Goal: Task Accomplishment & Management: Complete application form

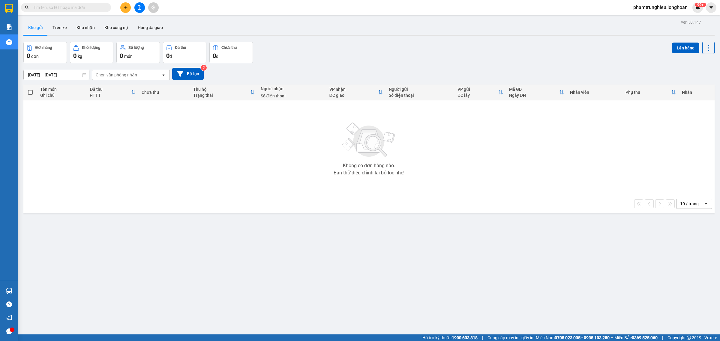
click at [83, 7] on input "text" at bounding box center [68, 7] width 71 height 7
paste input "0766811596"
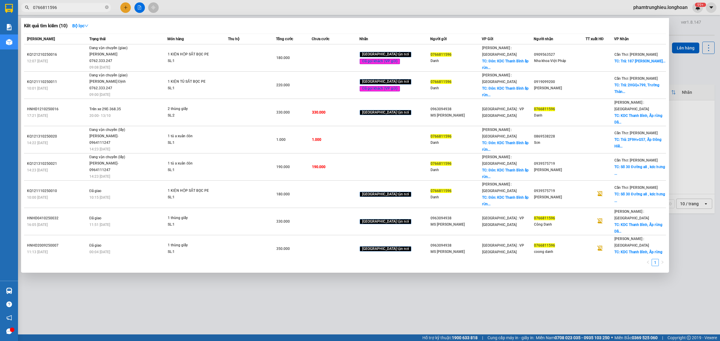
click at [82, 8] on input "0766811596" at bounding box center [68, 7] width 71 height 7
paste input "972279709"
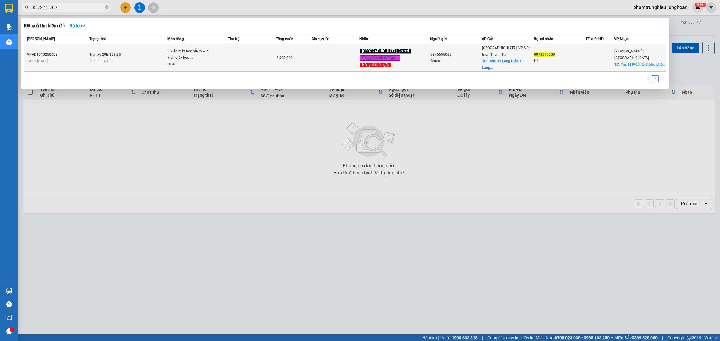
type input "0972279709"
click at [184, 53] on div "2 kiện máy bọc bìa to + 2 kiện giấy bọc ..." at bounding box center [190, 54] width 45 height 13
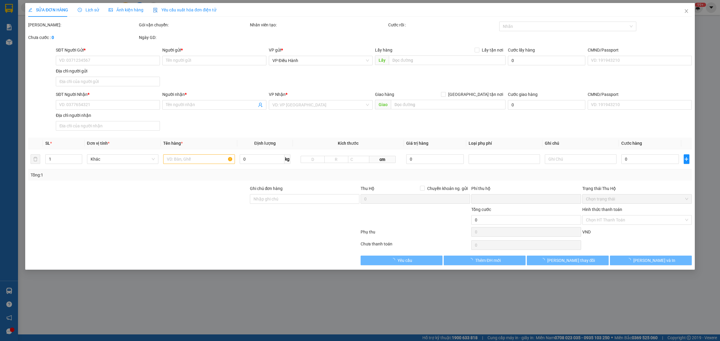
click at [88, 10] on span "Lịch sử" at bounding box center [88, 9] width 21 height 5
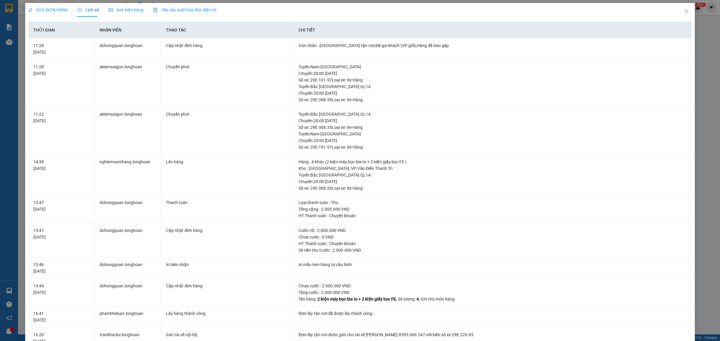
drag, startPoint x: 50, startPoint y: 10, endPoint x: 93, endPoint y: 17, distance: 43.7
click at [50, 10] on span "SỬA ĐƠN HÀNG" at bounding box center [48, 9] width 40 height 5
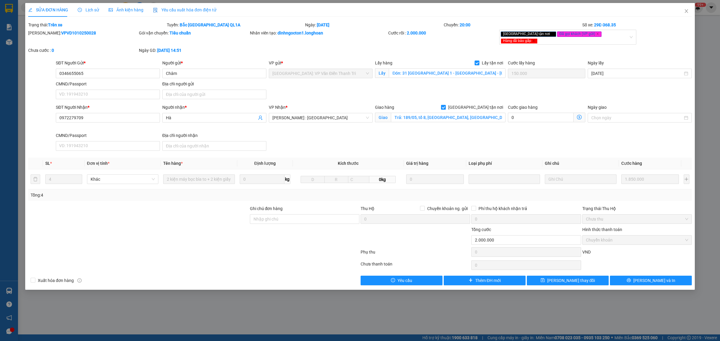
click at [92, 9] on span "Lịch sử" at bounding box center [88, 9] width 21 height 5
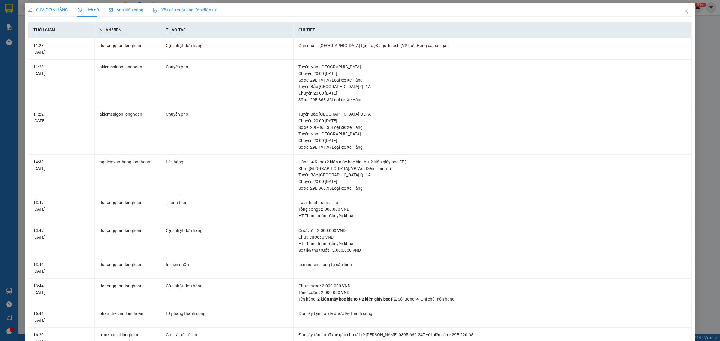
click at [59, 13] on div "SỬA ĐƠN HÀNG" at bounding box center [48, 10] width 40 height 7
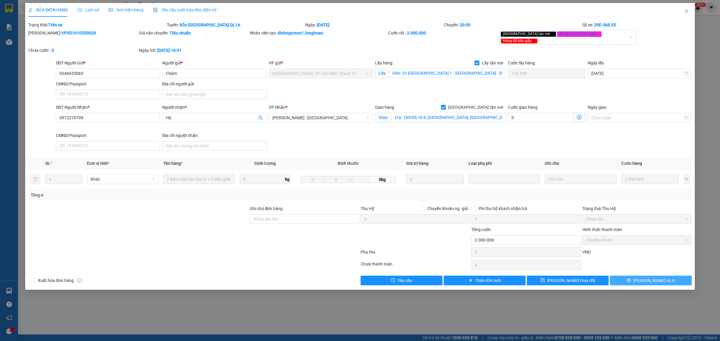
click at [575, 273] on button "Lưu và In" at bounding box center [651, 281] width 82 height 10
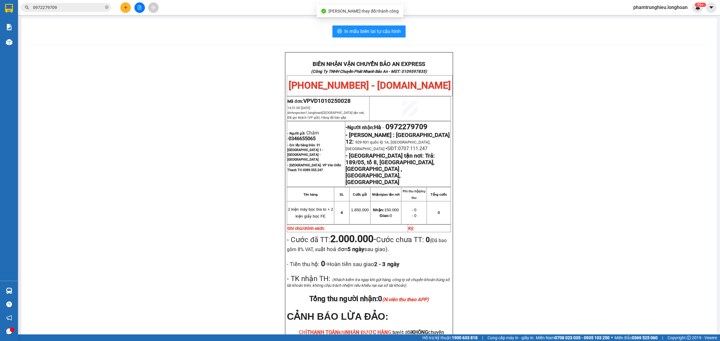
scroll to position [37, 0]
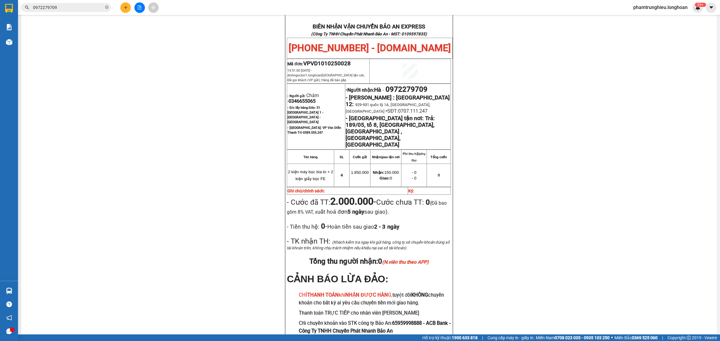
click at [77, 7] on input "0972279709" at bounding box center [68, 7] width 71 height 7
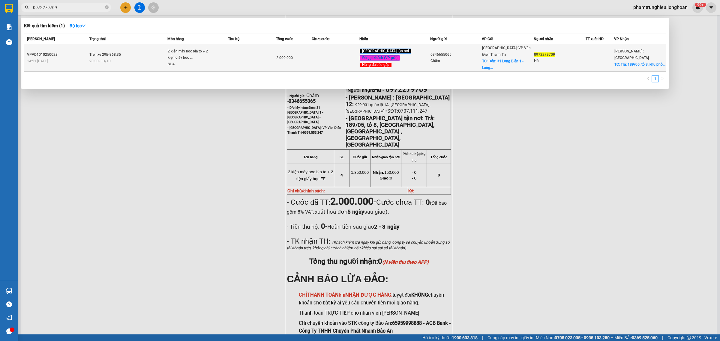
click at [119, 52] on span "Trên xe 29E-368.35" at bounding box center [104, 54] width 31 height 4
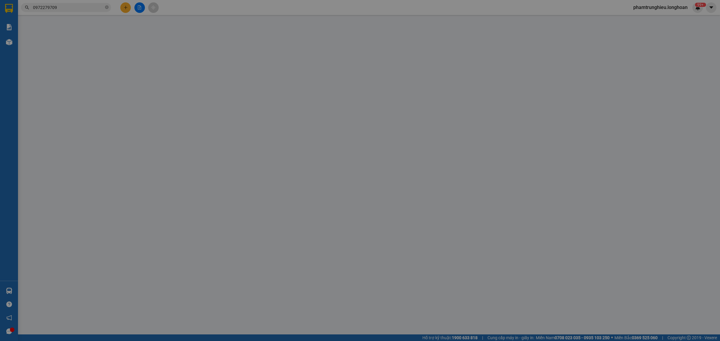
type input "0346655065"
type input "Châm"
checkbox input "true"
type input "Đón: 31 Long Biên 1 - Long Biên - Hà Nội"
type input "150.000"
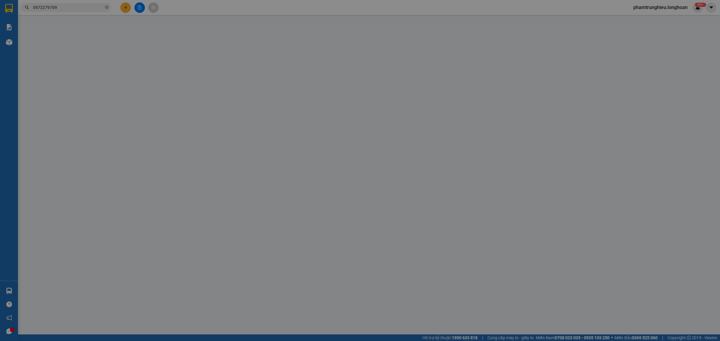
type input "0972279709"
type input "Hà"
checkbox input "true"
type input "Trả: 189/05, tổ 8, khu phố 5, mỹ phước , bến cát, bình dương"
type input "0"
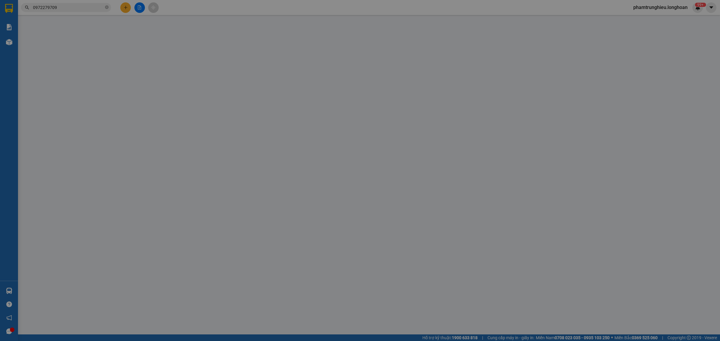
type input "2.000.000"
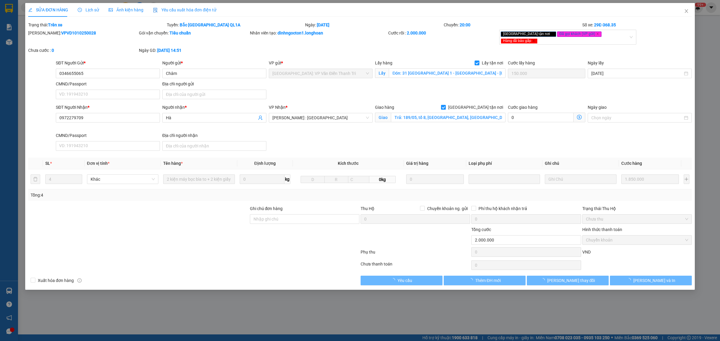
click at [87, 9] on span "Lịch sử" at bounding box center [88, 9] width 21 height 5
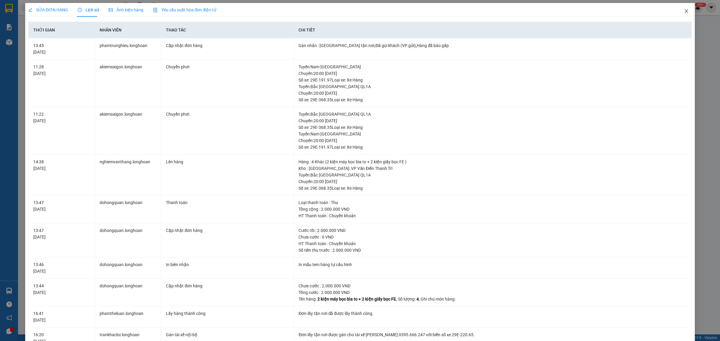
click at [575, 12] on icon "close" at bounding box center [686, 11] width 5 height 5
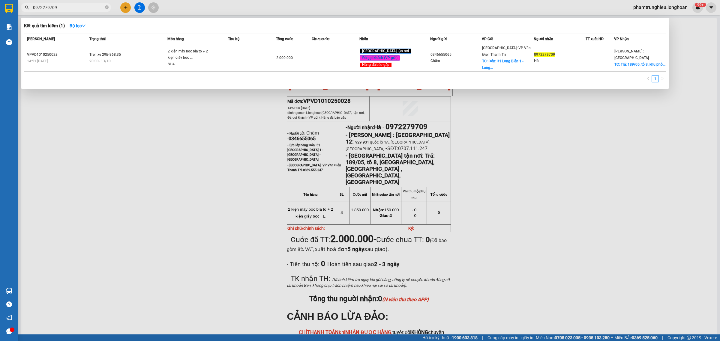
click at [100, 5] on input "0972279709" at bounding box center [68, 7] width 71 height 7
paste input "906196"
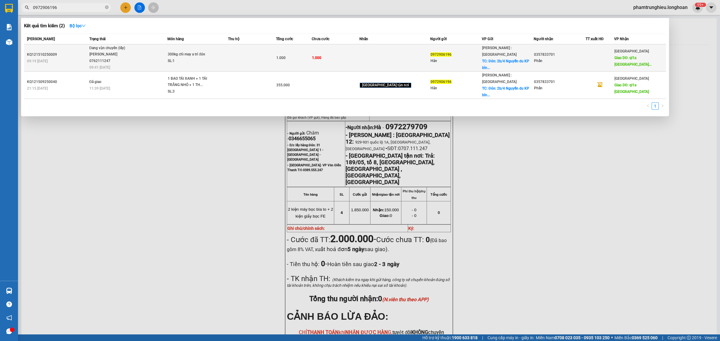
type input "0972906196"
click at [163, 54] on span "Đang vận chuyển (lấy) ĐINH HÒA TRÍ 0762111247 09:41 - 15/10" at bounding box center [128, 57] width 78 height 25
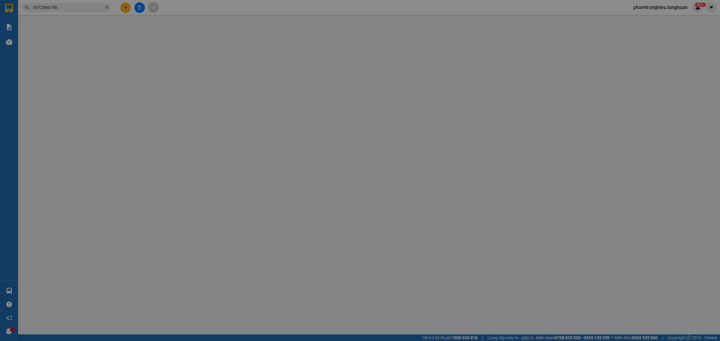
type input "0972906196"
type input "Hân"
checkbox input "true"
type input "Đón: 2b/4 Nguyễn du KP bình đáng bình hòa thuận an bình dương"
type input "0357833701"
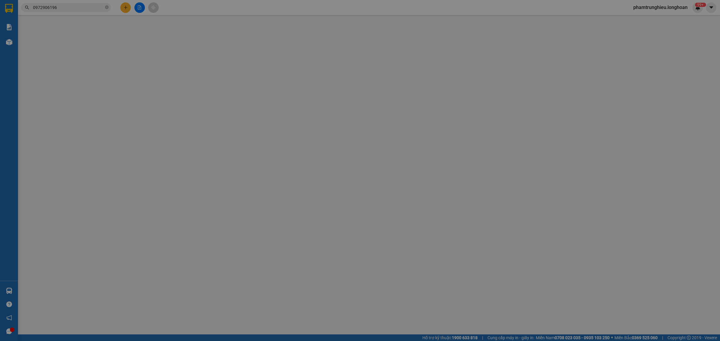
type input "Phấn"
type input "ql1a Phú Lâm Tuy Hòa Phú Yên"
type input "0"
type input "1.000"
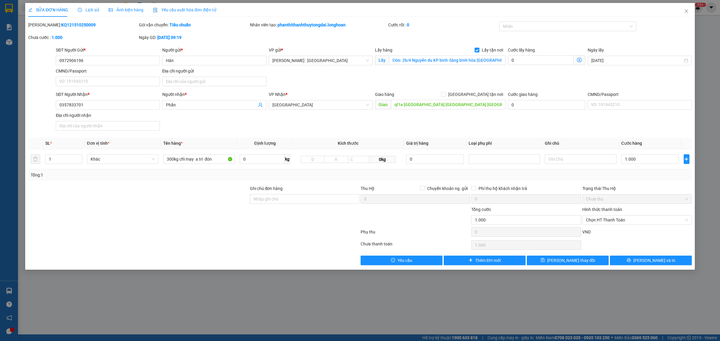
click at [85, 11] on span "Lịch sử" at bounding box center [88, 9] width 21 height 5
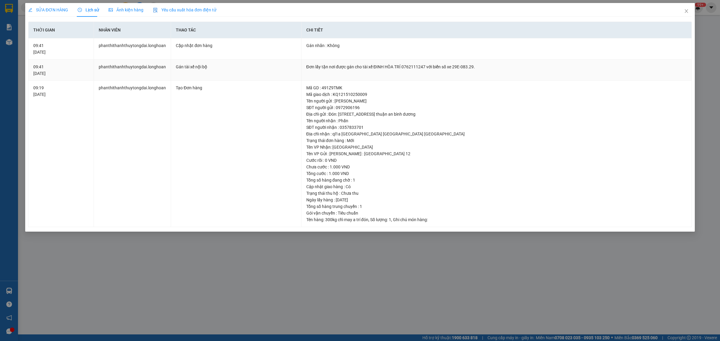
click at [406, 66] on div "Đơn lấy tận nơi được gán cho tài xế ĐINH HÒA TRÍ 0762111247 với biển số xe 29E-…" at bounding box center [496, 67] width 380 height 7
copy div "0762111247"
click at [575, 10] on span "Close" at bounding box center [686, 11] width 17 height 17
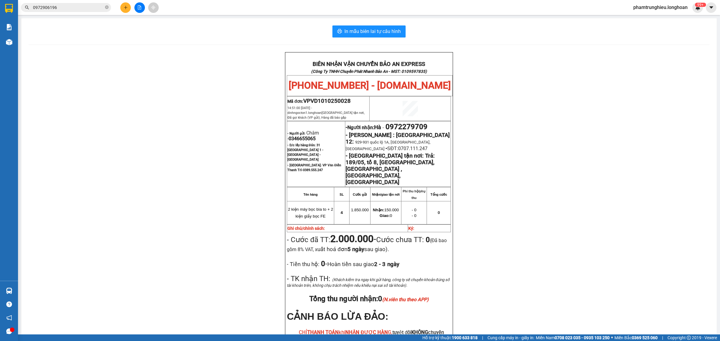
click at [79, 8] on input "0972906196" at bounding box center [68, 7] width 71 height 7
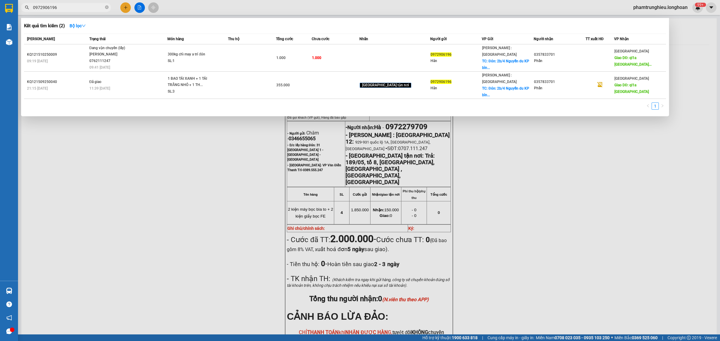
click at [79, 8] on input "0972906196" at bounding box center [68, 7] width 71 height 7
paste input "353481108"
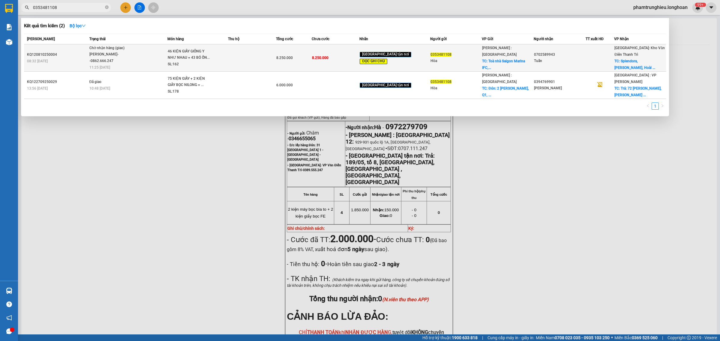
type input "0353481108"
click at [177, 54] on div "46 KIỆN GIẤY GIỐNG Y NHƯ NHAU + 43 BÓ ỐN..." at bounding box center [190, 54] width 45 height 13
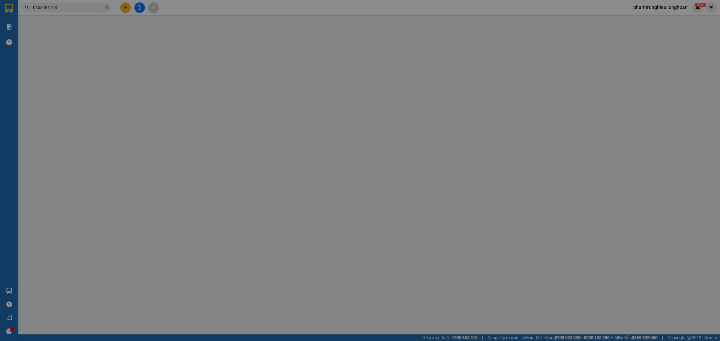
type input "0353481108"
type input "Hòa"
checkbox input "true"
type input "Toà nhà Saigon Marina IFC, số 2 Tôn Đức Thắng, p. sài gòn, HCM."
type input "0702589943"
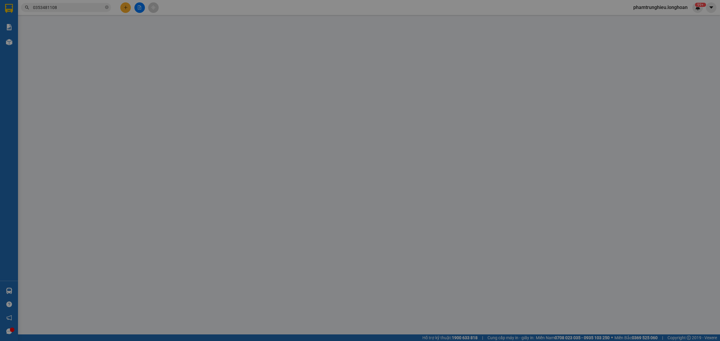
type input "Tuấn"
checkbox input "true"
type input "Splendora, An Khánh, Hoài Đức District, Hanoi, Vietnam"
type input "đổi địa chỉ"
type input "0"
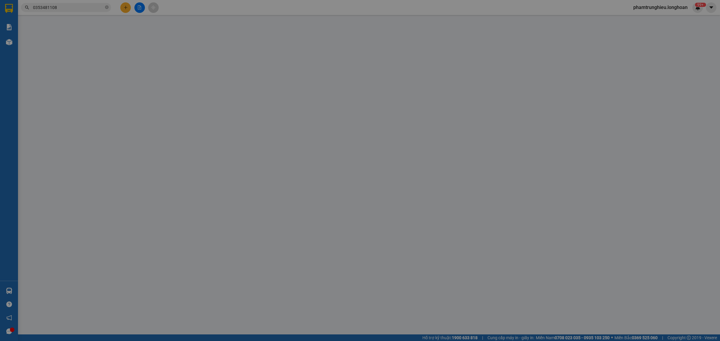
type input "8.250.000"
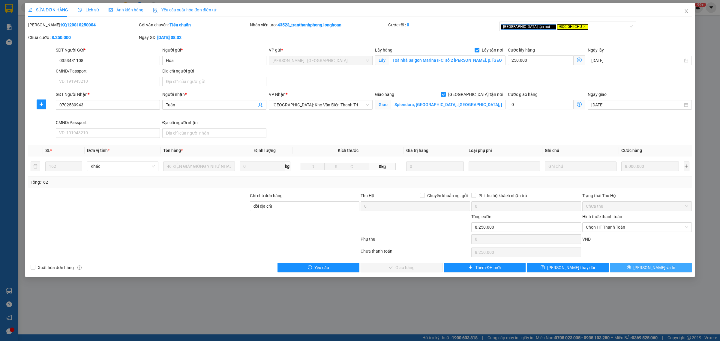
click at [575, 270] on button "Lưu và In" at bounding box center [651, 268] width 82 height 10
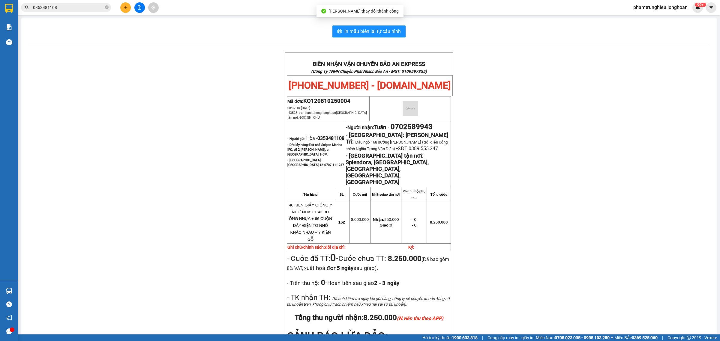
scroll to position [37, 0]
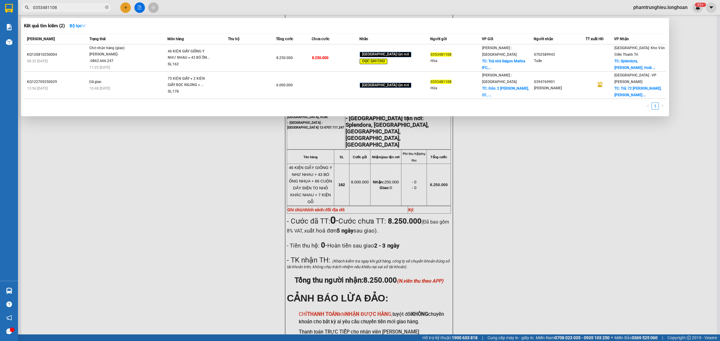
click at [91, 5] on input "0353481108" at bounding box center [68, 7] width 71 height 7
paste input "911949131"
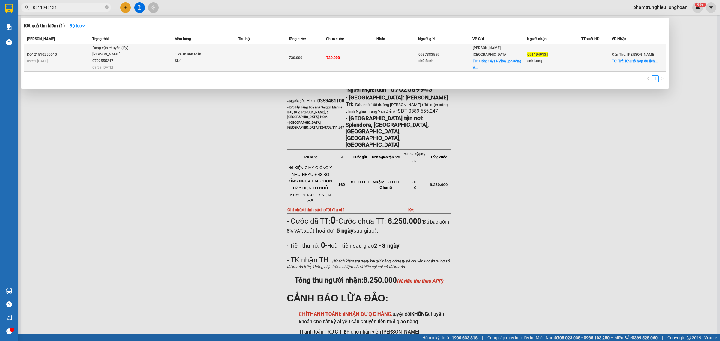
type input "0911949131"
click at [161, 49] on span "Đang vận chuyển (lấy) TRẦN XUÂN TOÀN 0702555247 09:39 - 15/10" at bounding box center [133, 57] width 82 height 25
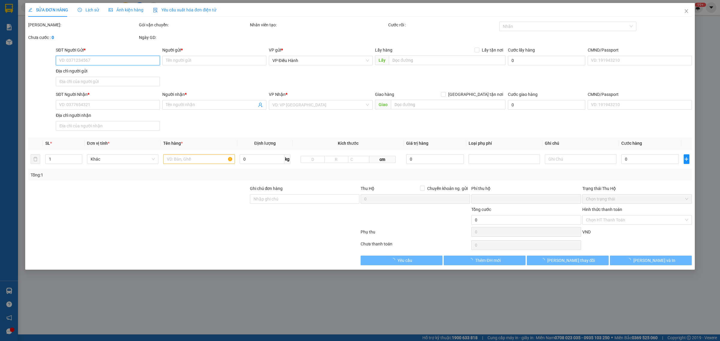
type input "0937383559"
type input "chú Sanh"
checkbox input "true"
type input "Đón: 14/14 Viba , phường Vũng tàu, Tphcm."
type input "0911949131"
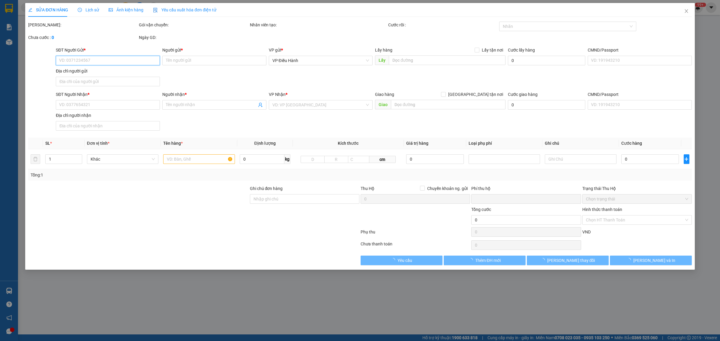
type input "anh Long"
checkbox input "true"
type input "Trả: Khu tổ hợp du lịch Sonasea Villas and Resort, tổ 5, ấp Đường Bào, X…"
type input "0"
type input "730.000"
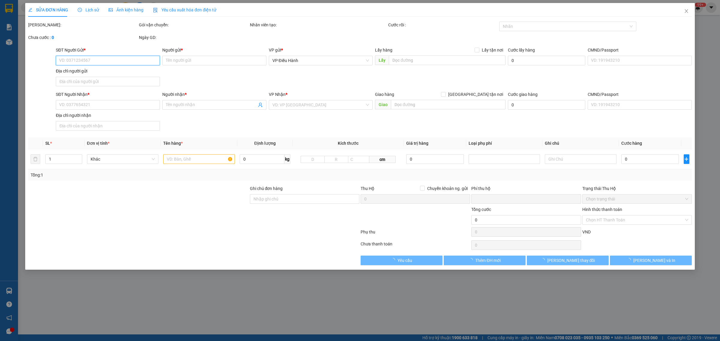
type input "730.000"
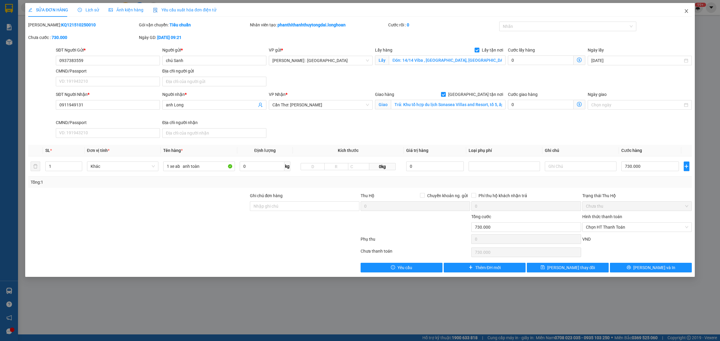
click at [575, 15] on span "Close" at bounding box center [686, 11] width 17 height 17
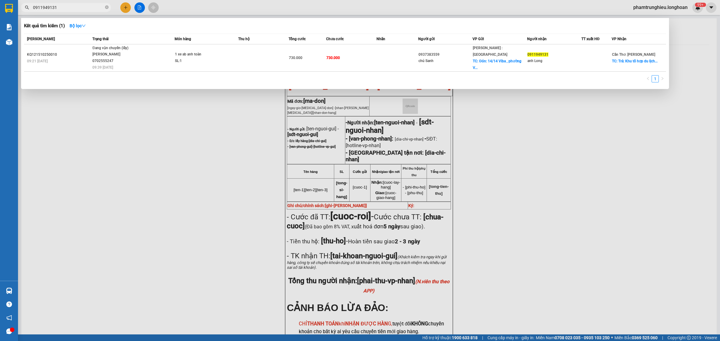
click at [74, 5] on input "0911949131" at bounding box center [68, 7] width 71 height 7
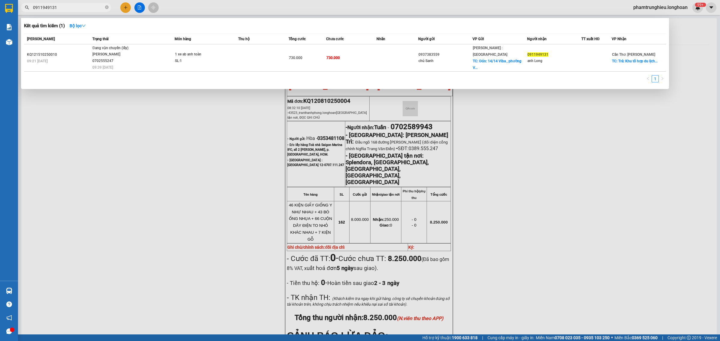
paste input "85942986"
click at [84, 9] on input "0985942986" at bounding box center [68, 7] width 71 height 7
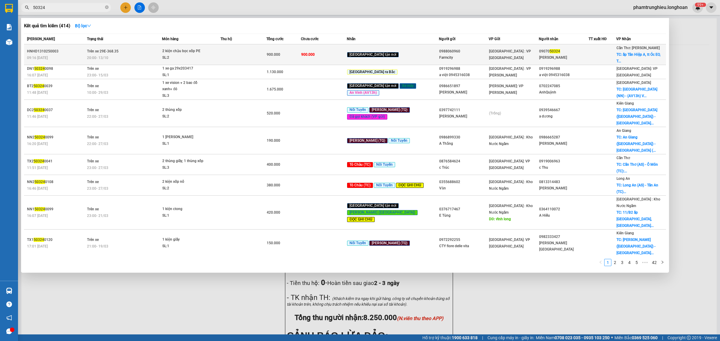
type input "50324"
click at [186, 55] on div "SL: 2" at bounding box center [184, 58] width 45 height 7
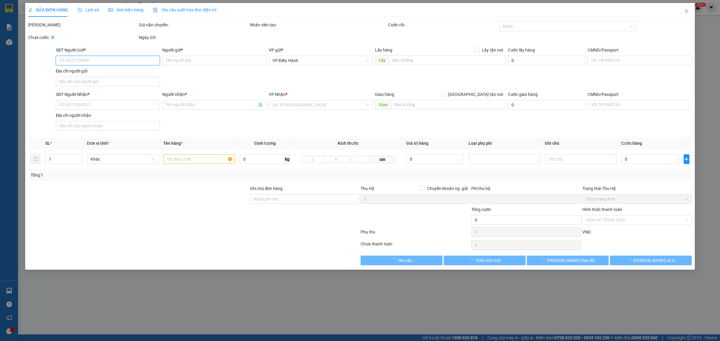
type input "0988060960"
type input "Farmcity"
type input "0907050324"
type input "Tinh Như"
checkbox input "true"
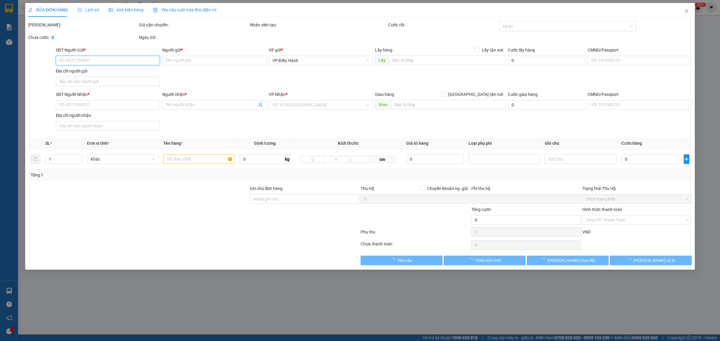
type input "ấp Tân Hiệp A, tt Óc EO, Thoại Sơn, An Giang"
type input "Giao nguyên kiện - hư vỡ không đền"
type input "0"
type input "900.000"
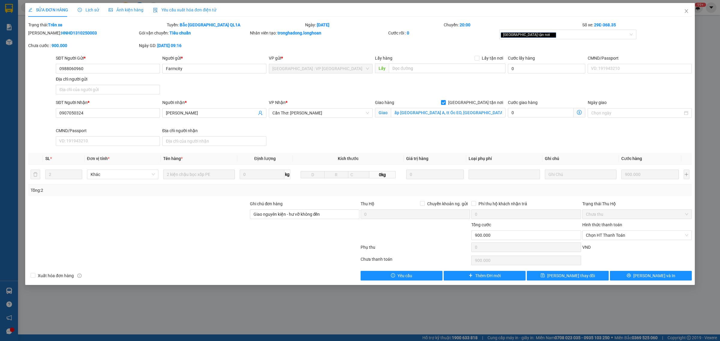
click at [85, 8] on span "Lịch sử" at bounding box center [88, 9] width 21 height 5
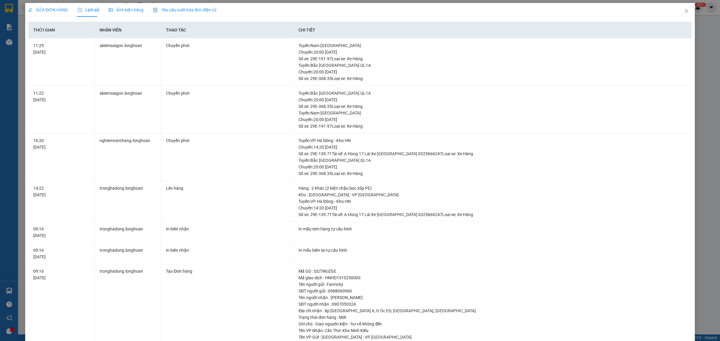
click at [61, 9] on span "SỬA ĐƠN HÀNG" at bounding box center [48, 9] width 40 height 5
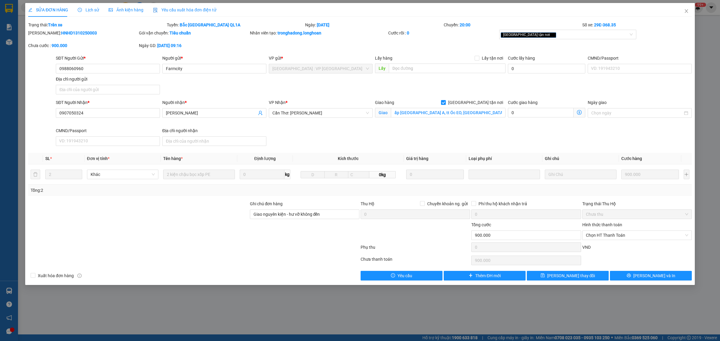
click at [93, 7] on div "Lịch sử" at bounding box center [88, 10] width 21 height 7
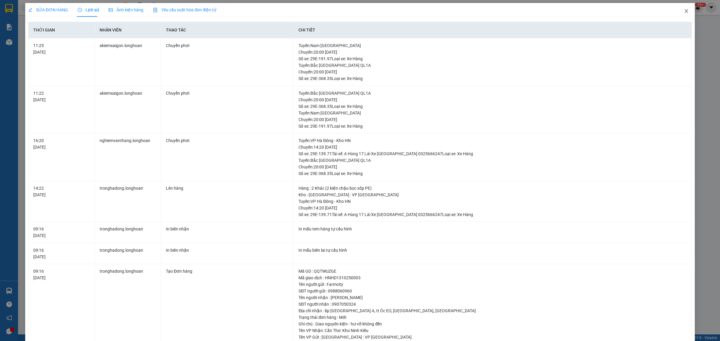
click at [575, 8] on span "Close" at bounding box center [686, 11] width 17 height 17
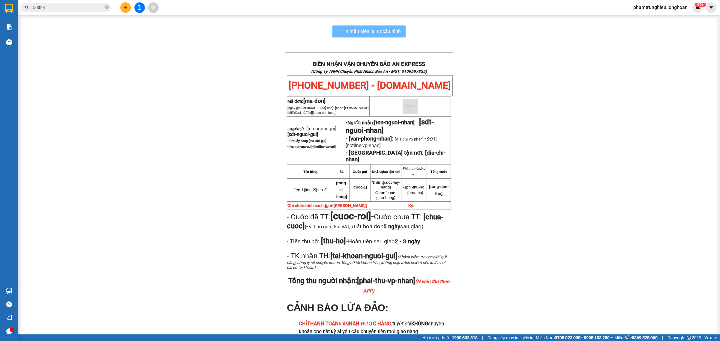
click at [61, 5] on input "50324" at bounding box center [68, 7] width 71 height 7
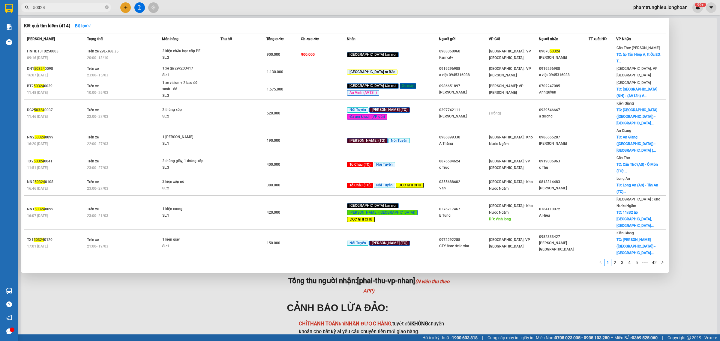
click at [61, 5] on input "50324" at bounding box center [68, 7] width 71 height 7
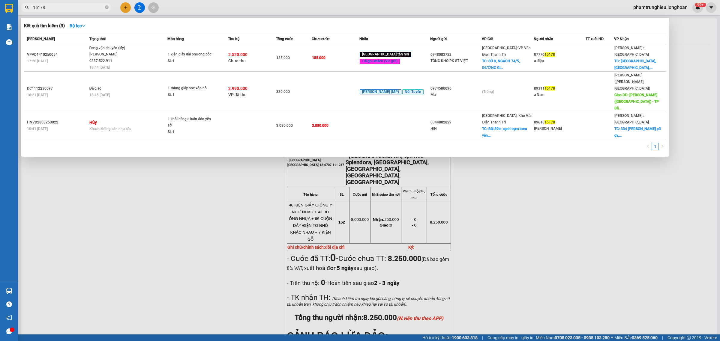
click at [79, 5] on input "15178" at bounding box center [68, 7] width 71 height 7
type input "31433"
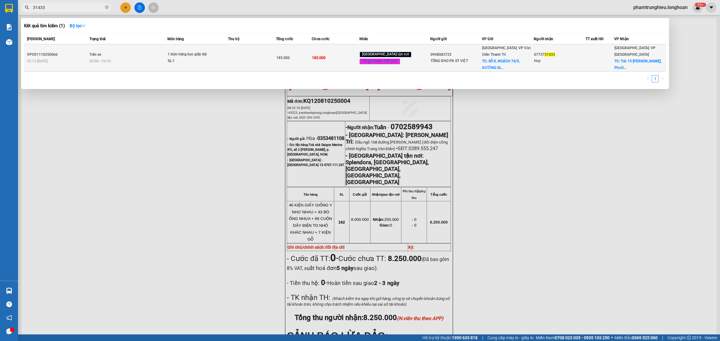
click at [133, 58] on div "20:00 - 15/10" at bounding box center [128, 61] width 78 height 7
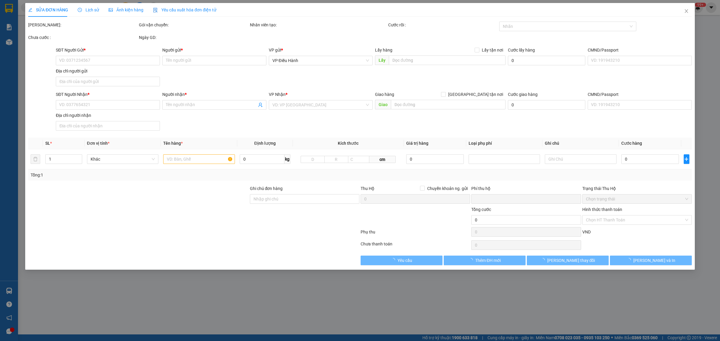
type input "0948083722"
type input "TỔNG KHO PK ST VIỆT"
checkbox input "true"
type input "SỐ 8, NGÁCH 74/5, ĐƯỜNG GIÁP HẢI, ĐÔNG DƯ, GIA LÂM, HN"
type input "0773731433"
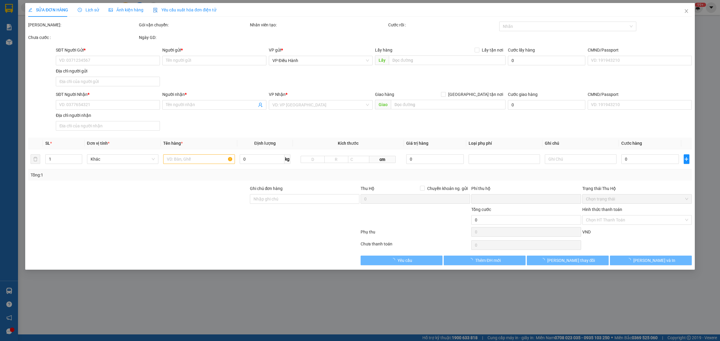
type input "Huy"
checkbox input "true"
type input "Trả: 15 Lê Thánh Tôn, Phường Tuy Hoà phú yên"
type input "HÀNG DỄ MÓP MÉO CHÚ Ý BỐC XẾP NHẸ TAY KHÔNG ĐÈ HÀNG ( KHÔNG ĐỀN GIÁ TRỊ HÀNG )"
type input "0"
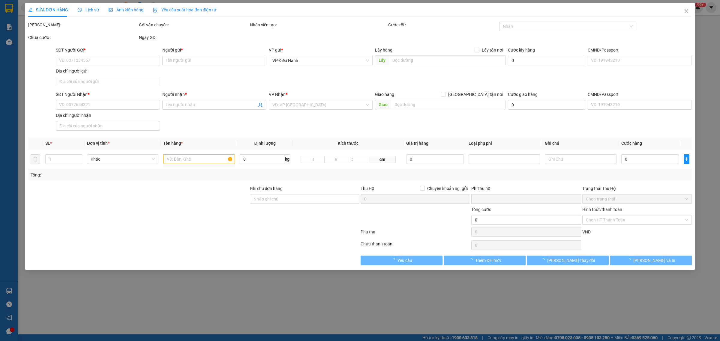
type input "185.000"
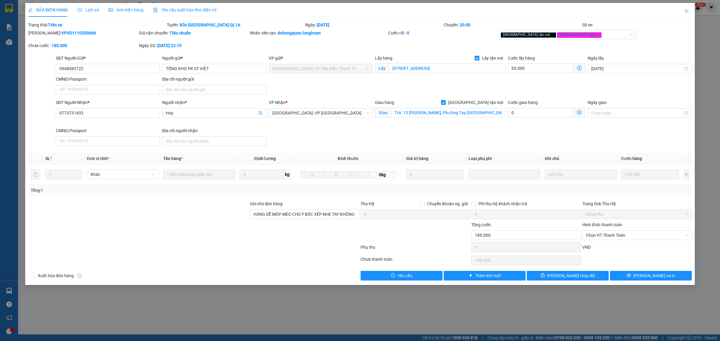
click at [89, 11] on span "Lịch sử" at bounding box center [88, 9] width 21 height 5
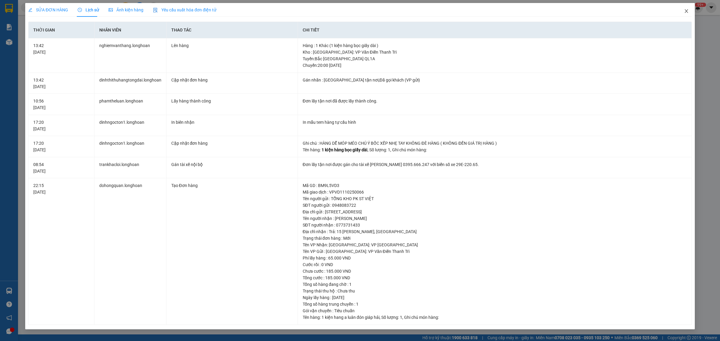
click at [575, 11] on icon "close" at bounding box center [685, 11] width 3 height 4
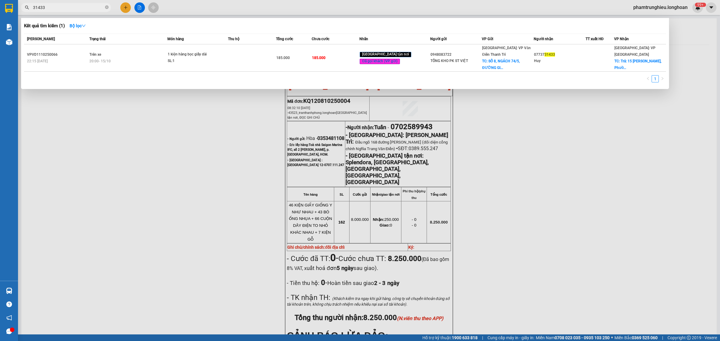
click at [76, 7] on input "31433" at bounding box center [68, 7] width 71 height 7
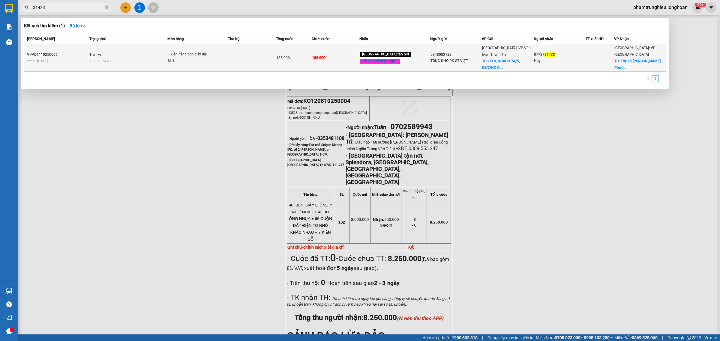
click at [185, 52] on div "1 kiện hàng bọc giấy dài" at bounding box center [190, 54] width 45 height 7
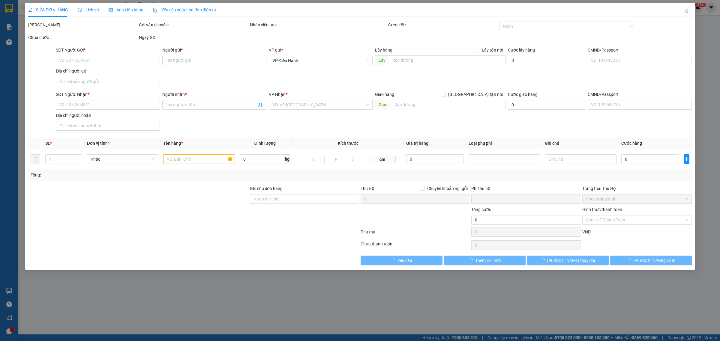
type input "0948083722"
type input "TỔNG KHO PK ST VIỆT"
checkbox input "true"
type input "SỐ 8, NGÁCH 74/5, ĐƯỜNG GIÁP HẢI, ĐÔNG DƯ, GIA LÂM, HN"
type input "0773731433"
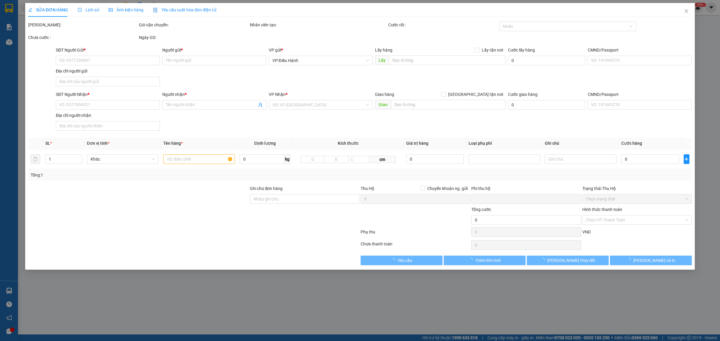
type input "Huy"
checkbox input "true"
type input "Trả: 15 Lê Thánh Tôn, Phường Tuy Hoà phú yên"
type input "HÀNG DỄ MÓP MÉO CHÚ Ý BỐC XẾP NHẸ TAY KHÔNG ĐÈ HÀNG ( KHÔNG ĐỀN GIÁ TRỊ HÀNG )"
type input "0"
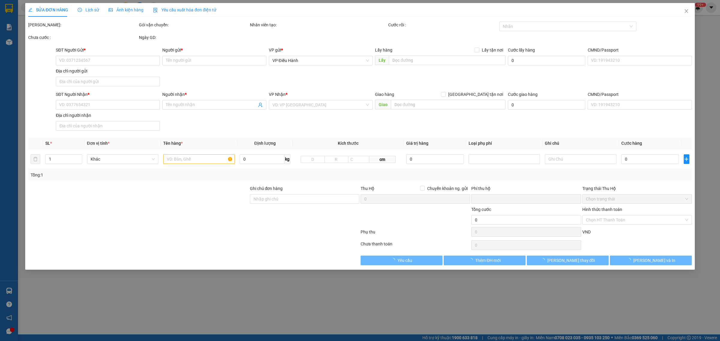
type input "185.000"
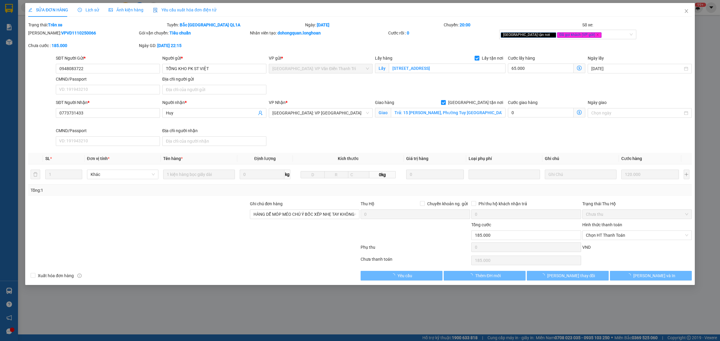
click at [85, 10] on span "Lịch sử" at bounding box center [88, 9] width 21 height 5
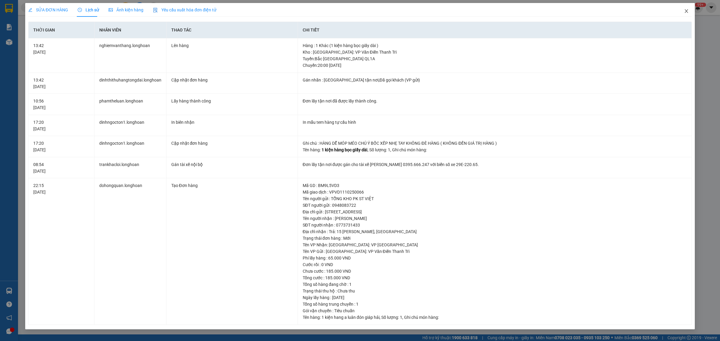
click at [575, 10] on icon "close" at bounding box center [686, 11] width 5 height 5
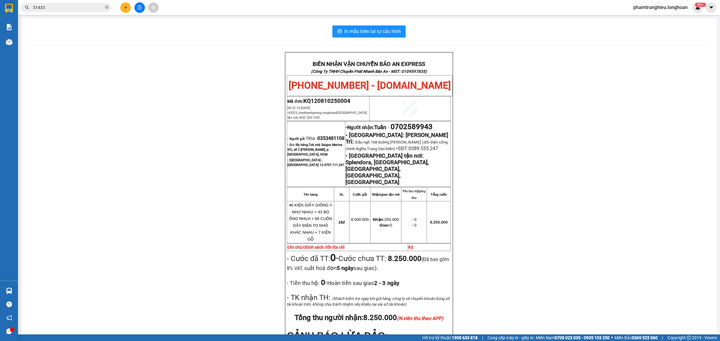
click at [52, 10] on input "31433" at bounding box center [68, 7] width 71 height 7
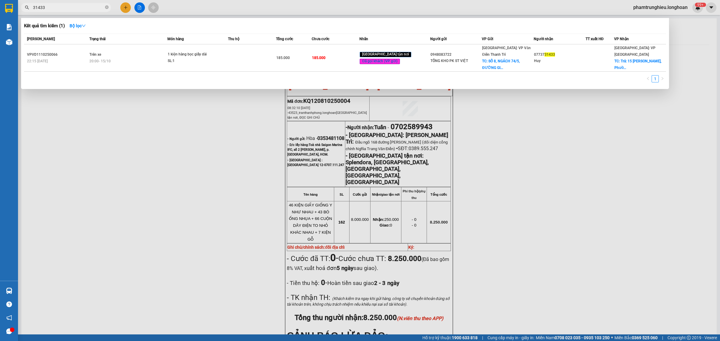
click at [52, 10] on input "31433" at bounding box center [68, 7] width 71 height 7
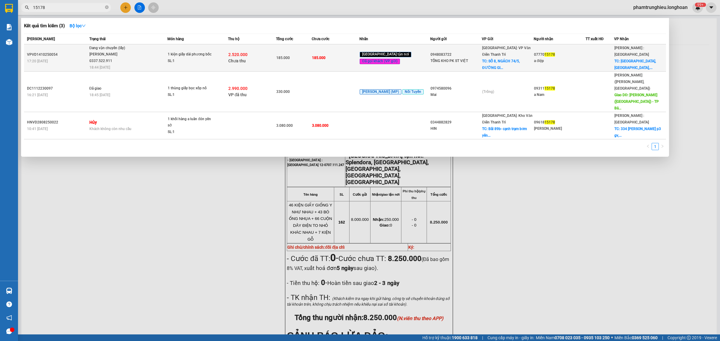
type input "15178"
click at [145, 54] on span "Đang vận chuyển (lấy) Lê Thanh Phương 0337.522.911 18:44 - 14/10" at bounding box center [128, 57] width 78 height 25
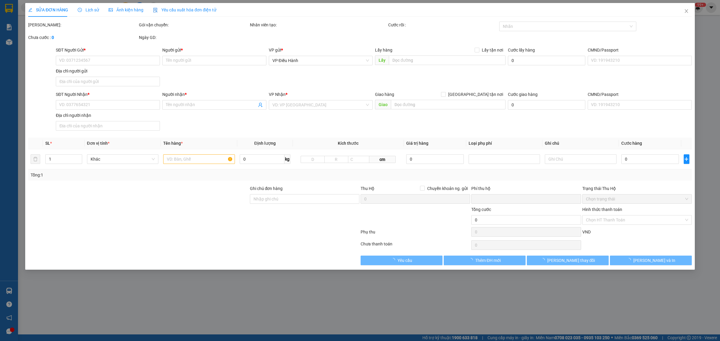
type input "0948083722"
type input "TỔNG KHO PK ST VIỆT"
checkbox input "true"
type input "SỐ 8, NGÁCH 74/5, ĐƯỜNG GIÁP HẢI, ĐÔNG DƯ, GIA LÂM, HN"
type input "0777015178"
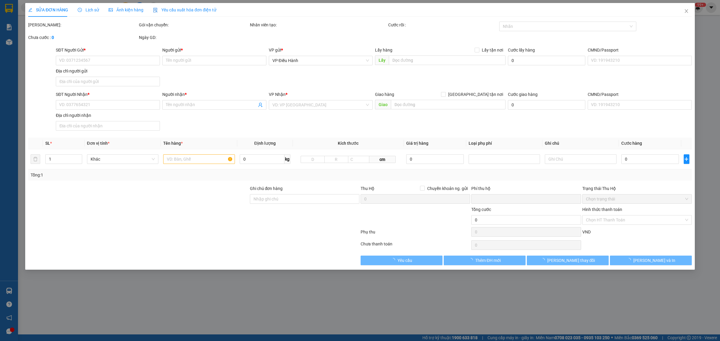
type input "a điệp"
checkbox input "true"
type input "liên phường, phước long B, Q9, hcm"
type input "HÀNG DỄ MÓP MÉO CHÚ Ý BỐC XẾP NHẸ TAY KHÔNG ĐÈ HÀNG ( KHÔNG ĐỀN GIÁ TRỊ HÀNG )"
type input "185.000"
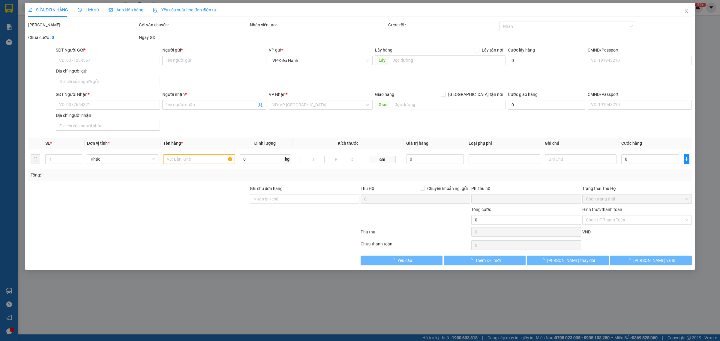
type input "185.000"
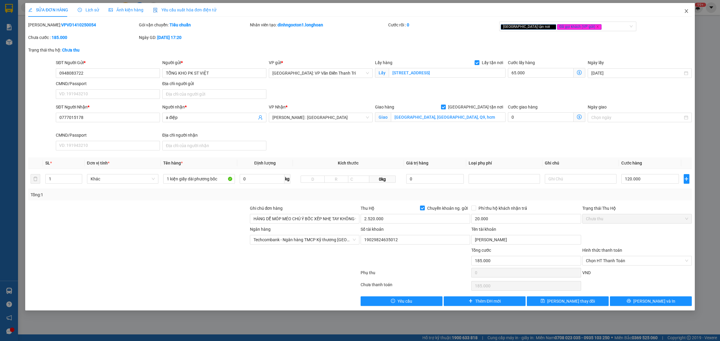
click at [575, 11] on icon "close" at bounding box center [686, 11] width 5 height 5
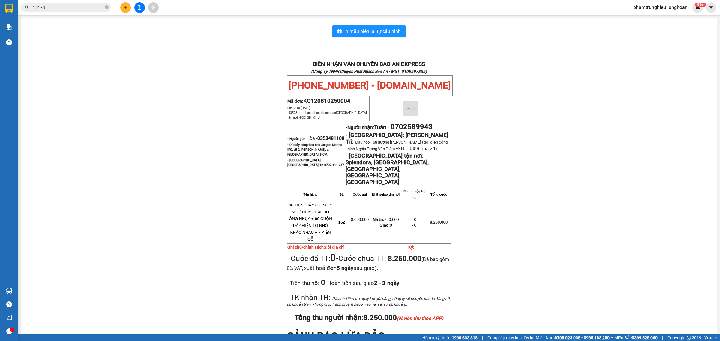
click at [72, 4] on input "15178" at bounding box center [68, 7] width 71 height 7
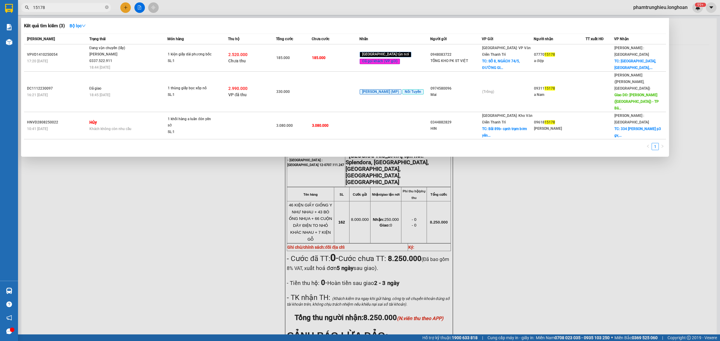
click at [72, 4] on input "15178" at bounding box center [68, 7] width 71 height 7
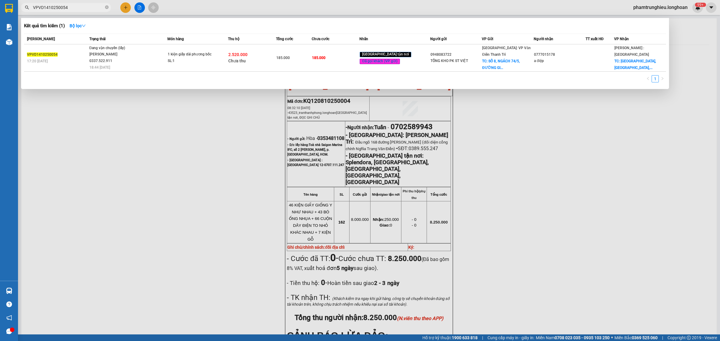
type input "VPVD1410250054"
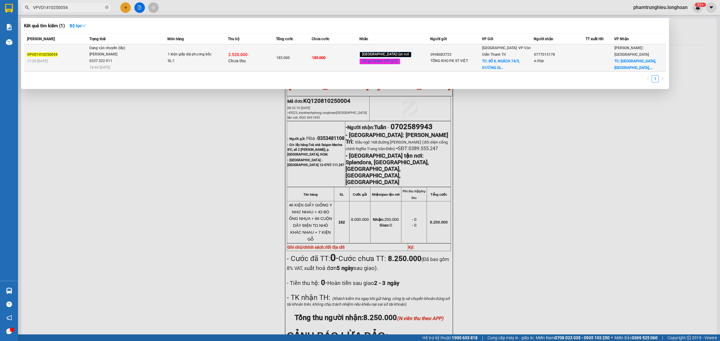
click at [111, 52] on div "Lê Thanh Phương 0337.522.911" at bounding box center [111, 57] width 45 height 13
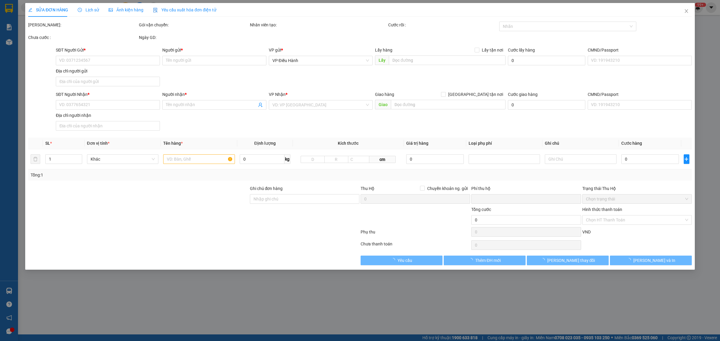
type input "0948083722"
type input "TỔNG KHO PK ST VIỆT"
checkbox input "true"
type input "SỐ 8, NGÁCH 74/5, ĐƯỜNG GIÁP HẢI, ĐÔNG DƯ, GIA LÂM, HN"
type input "0777015178"
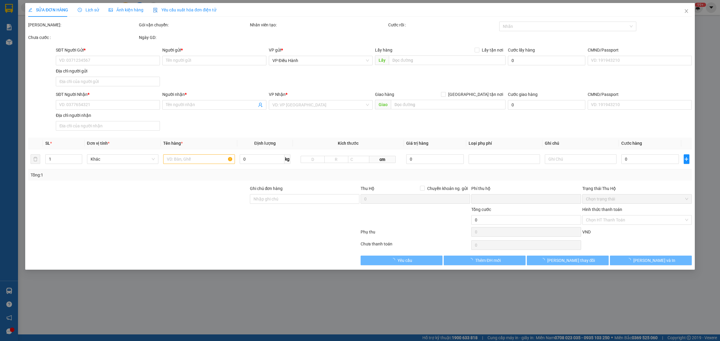
type input "a điệp"
checkbox input "true"
type input "liên phường, phước long B, Q9, hcm"
type input "HÀNG DỄ MÓP MÉO CHÚ Ý BỐC XẾP NHẸ TAY KHÔNG ĐÈ HÀNG ( KHÔNG ĐỀN GIÁ TRỊ HÀNG )"
type input "185.000"
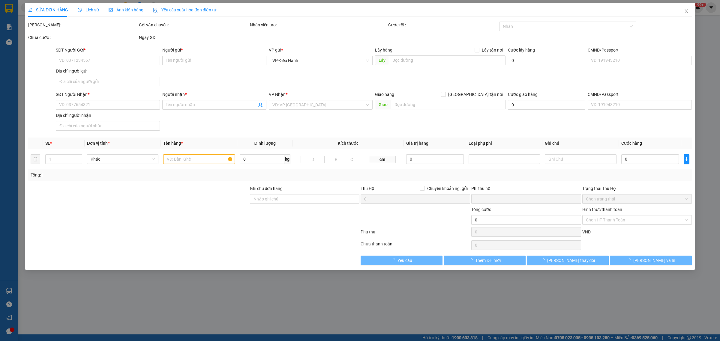
type input "185.000"
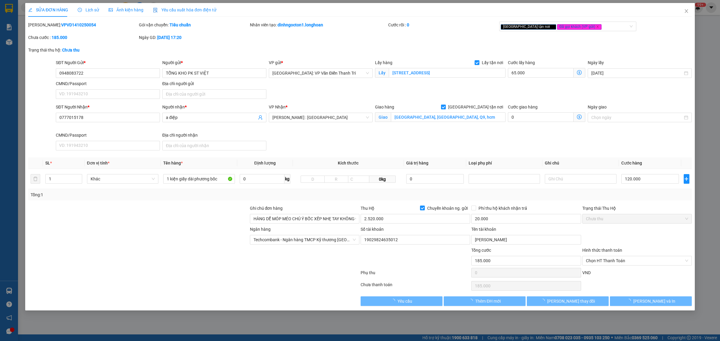
click at [91, 11] on span "Lịch sử" at bounding box center [88, 9] width 21 height 5
